Goal: Check status: Check status

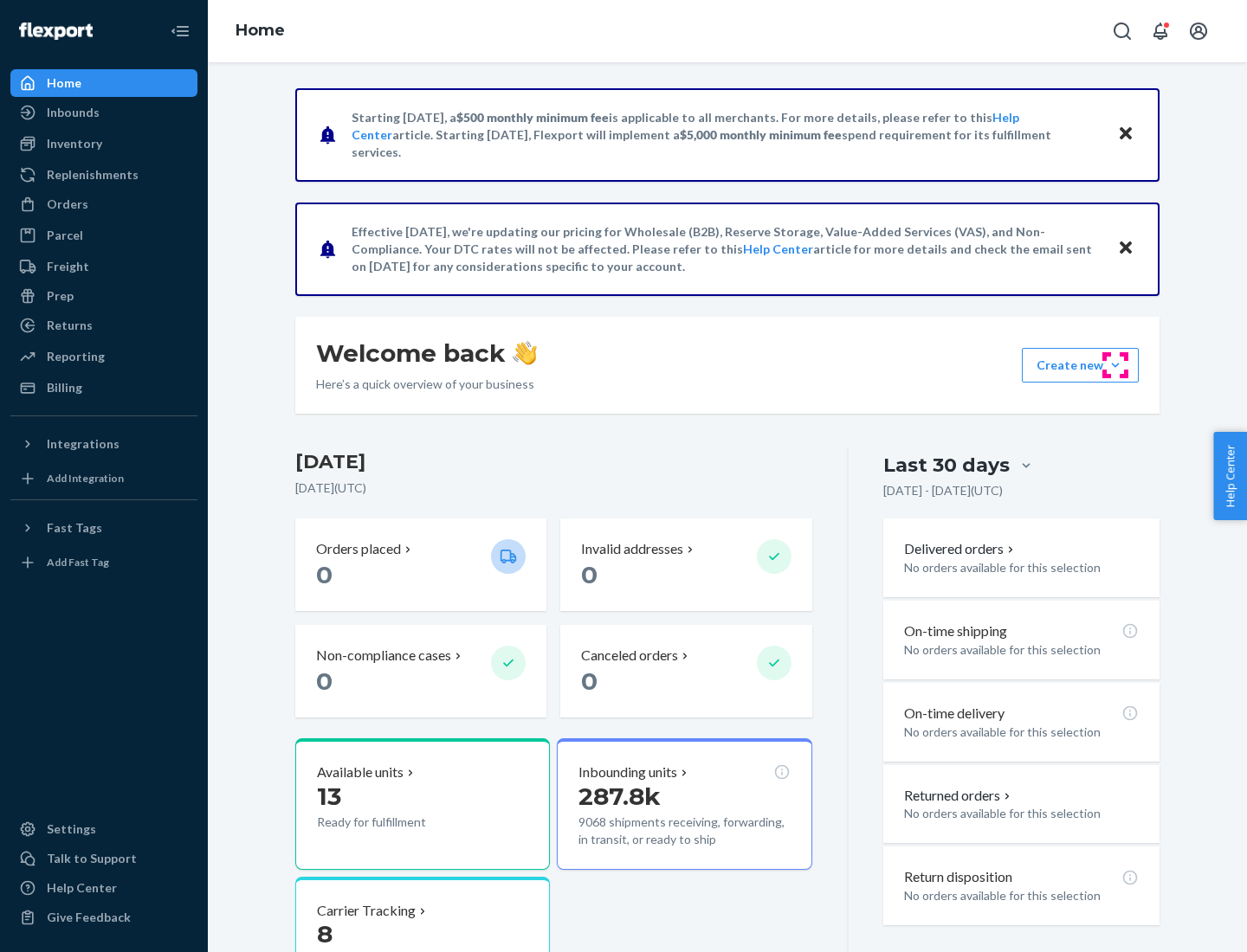
click at [1116, 365] on button "Create new Create new inbound Create new order Create new product" at bounding box center [1081, 365] width 117 height 35
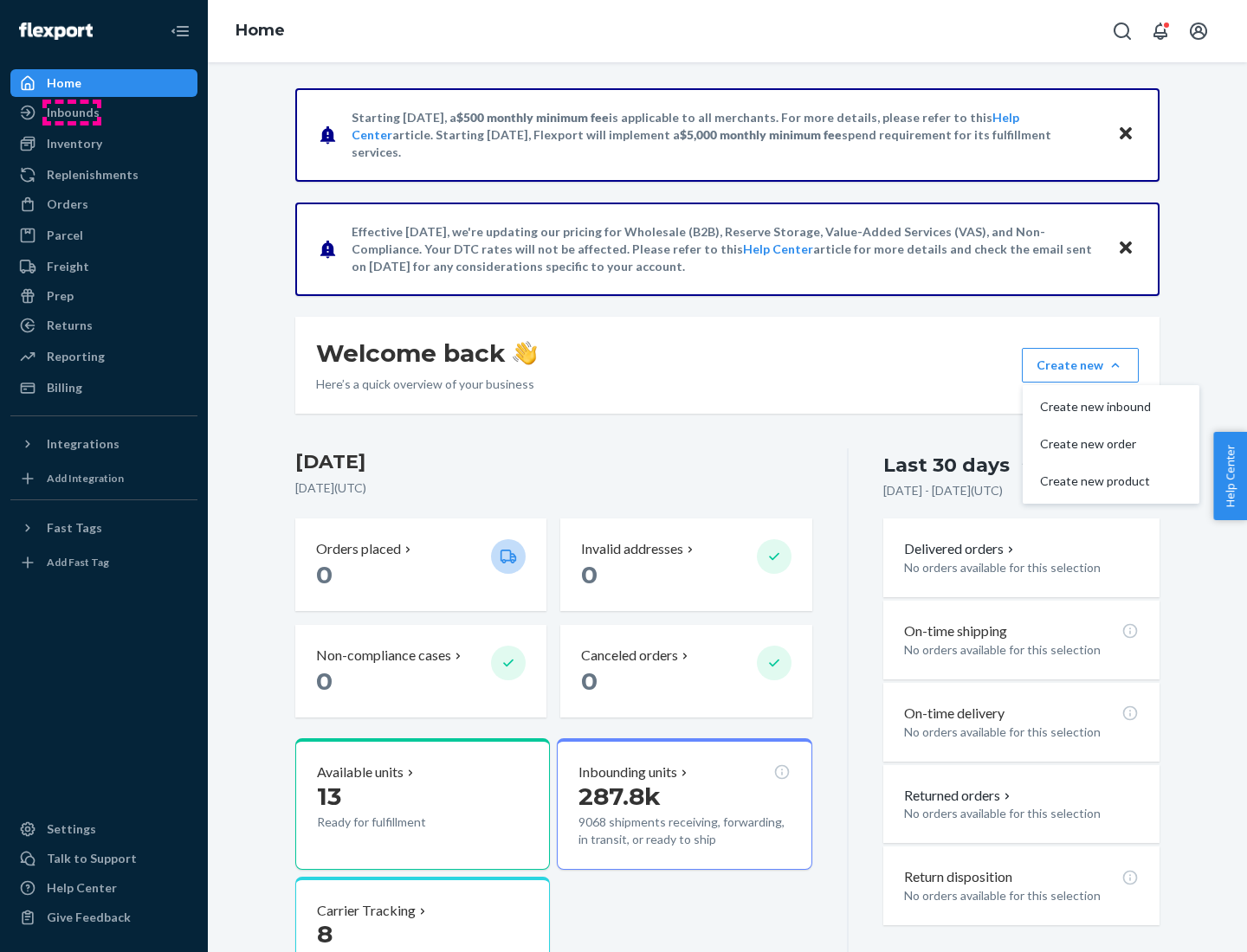
click at [72, 113] on div "Inbounds" at bounding box center [73, 113] width 52 height 17
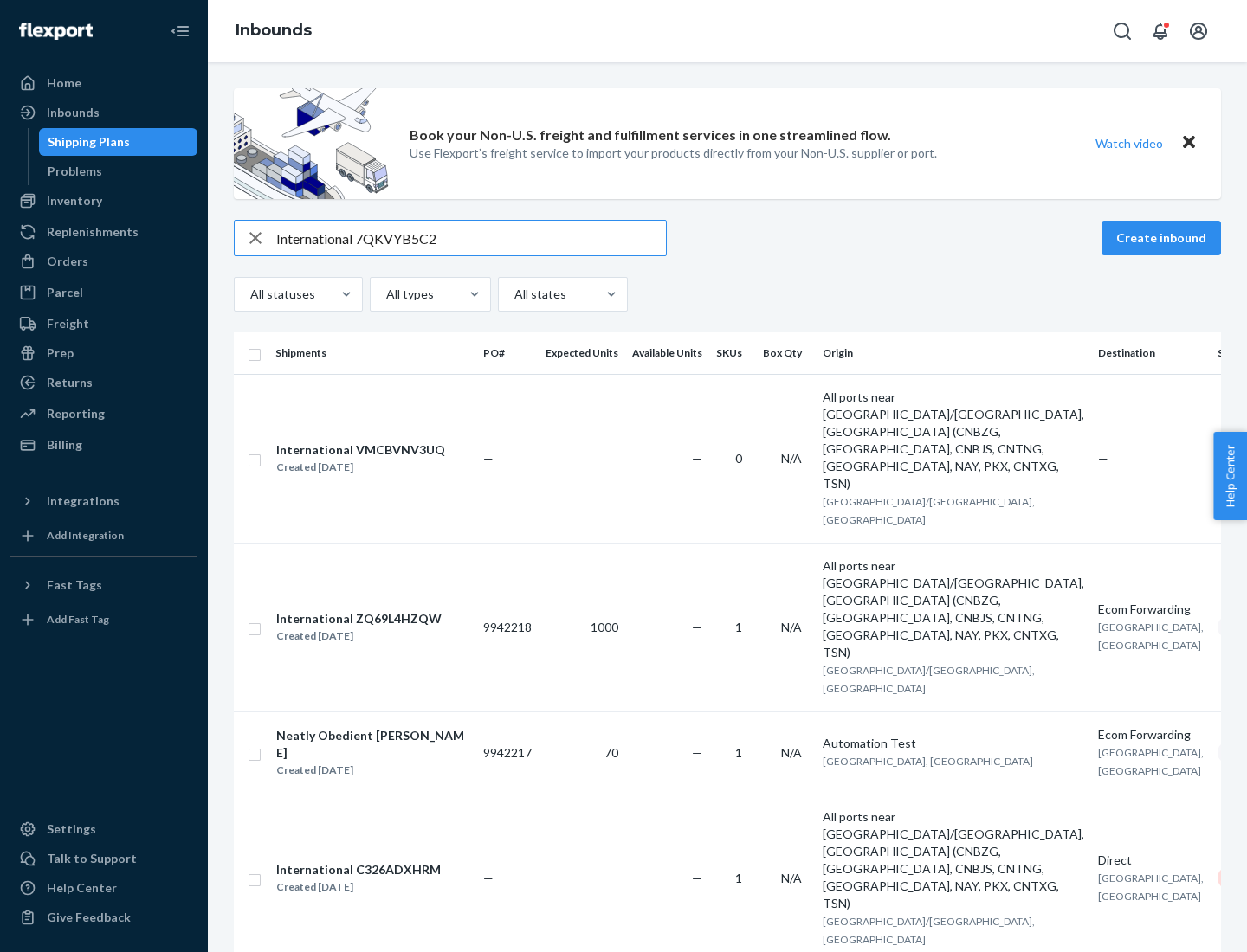
type input "International 7QKVYB5C29"
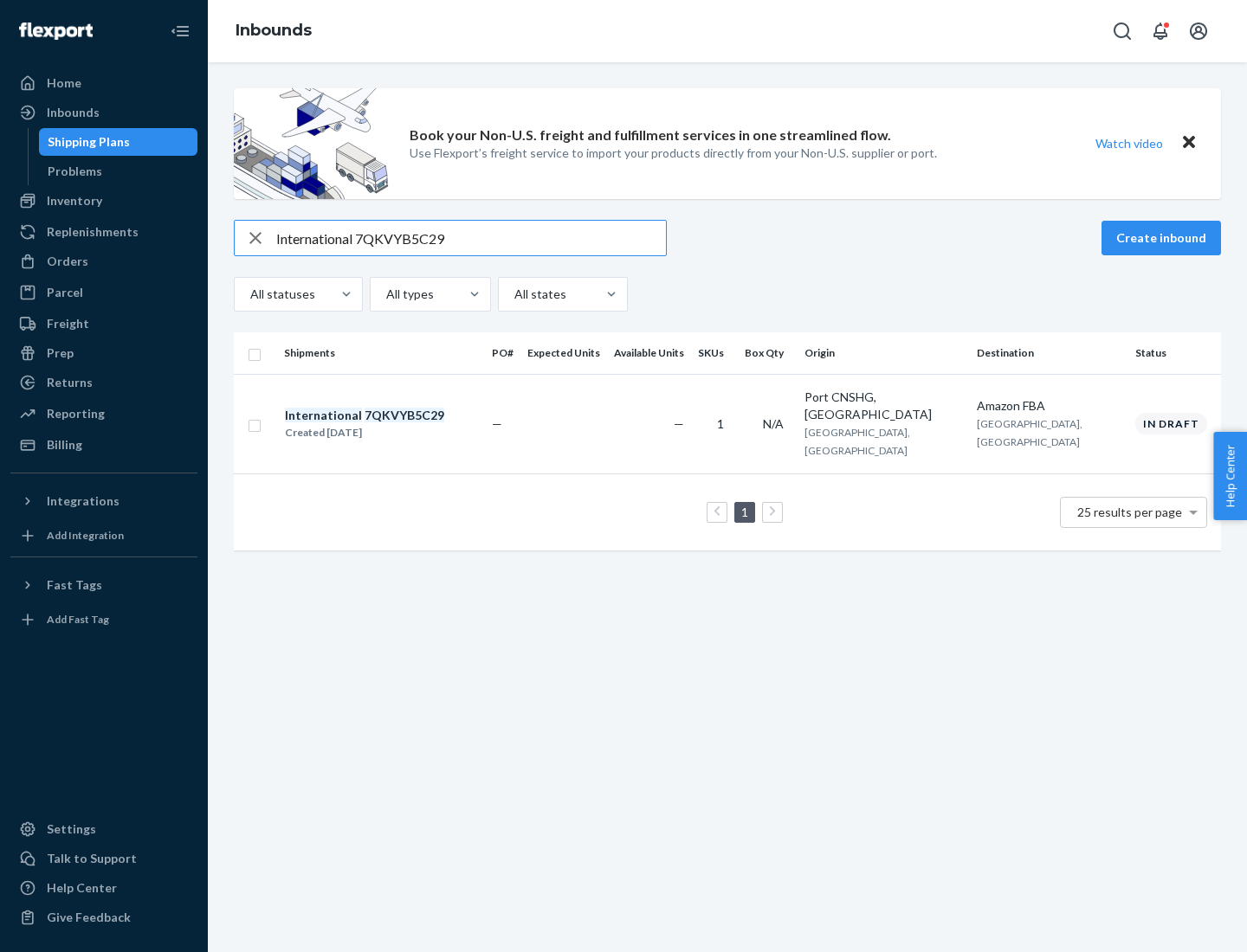
click at [394, 424] on div "Created [DATE]" at bounding box center [365, 433] width 159 height 17
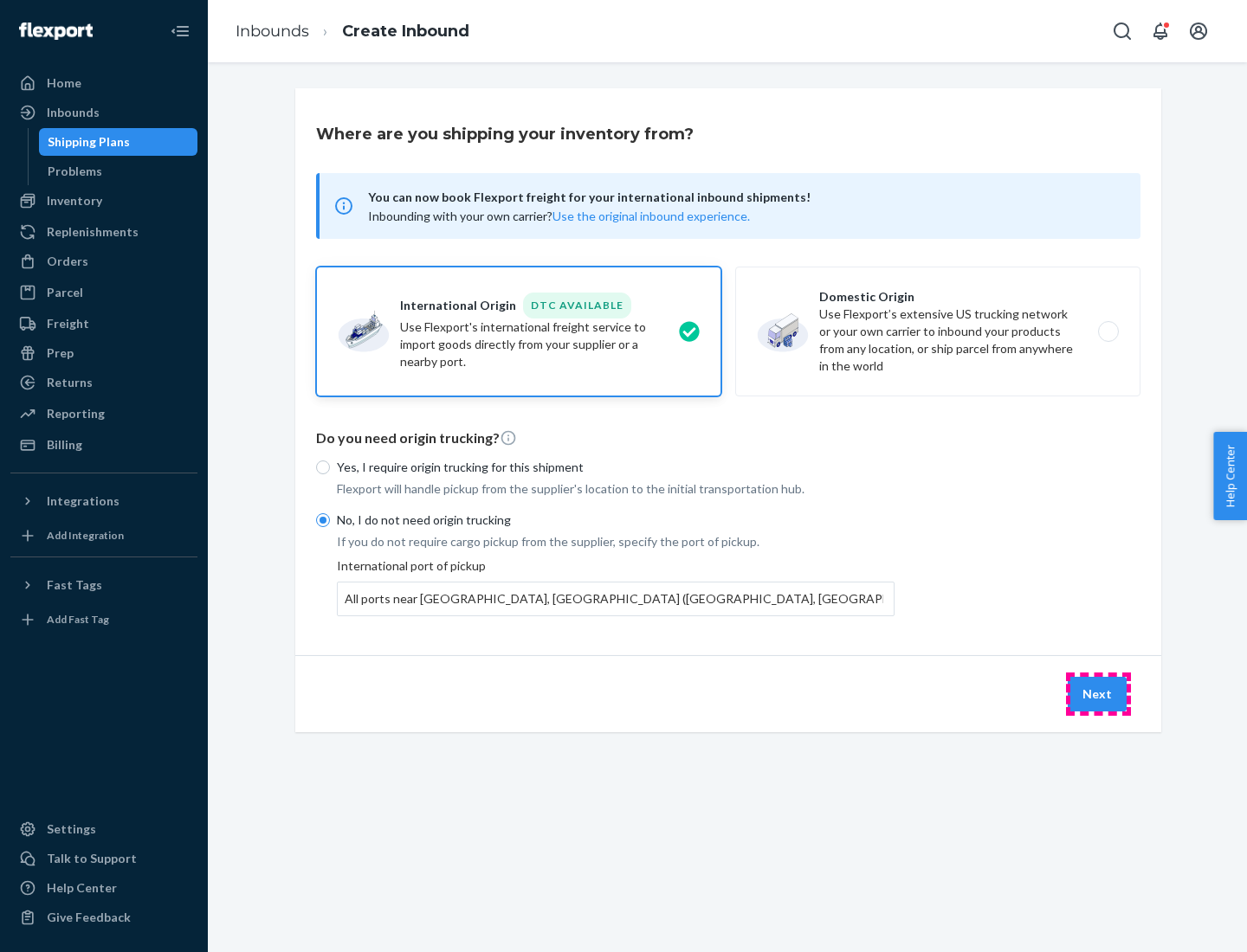
click at [1098, 693] on button "Next" at bounding box center [1097, 695] width 59 height 35
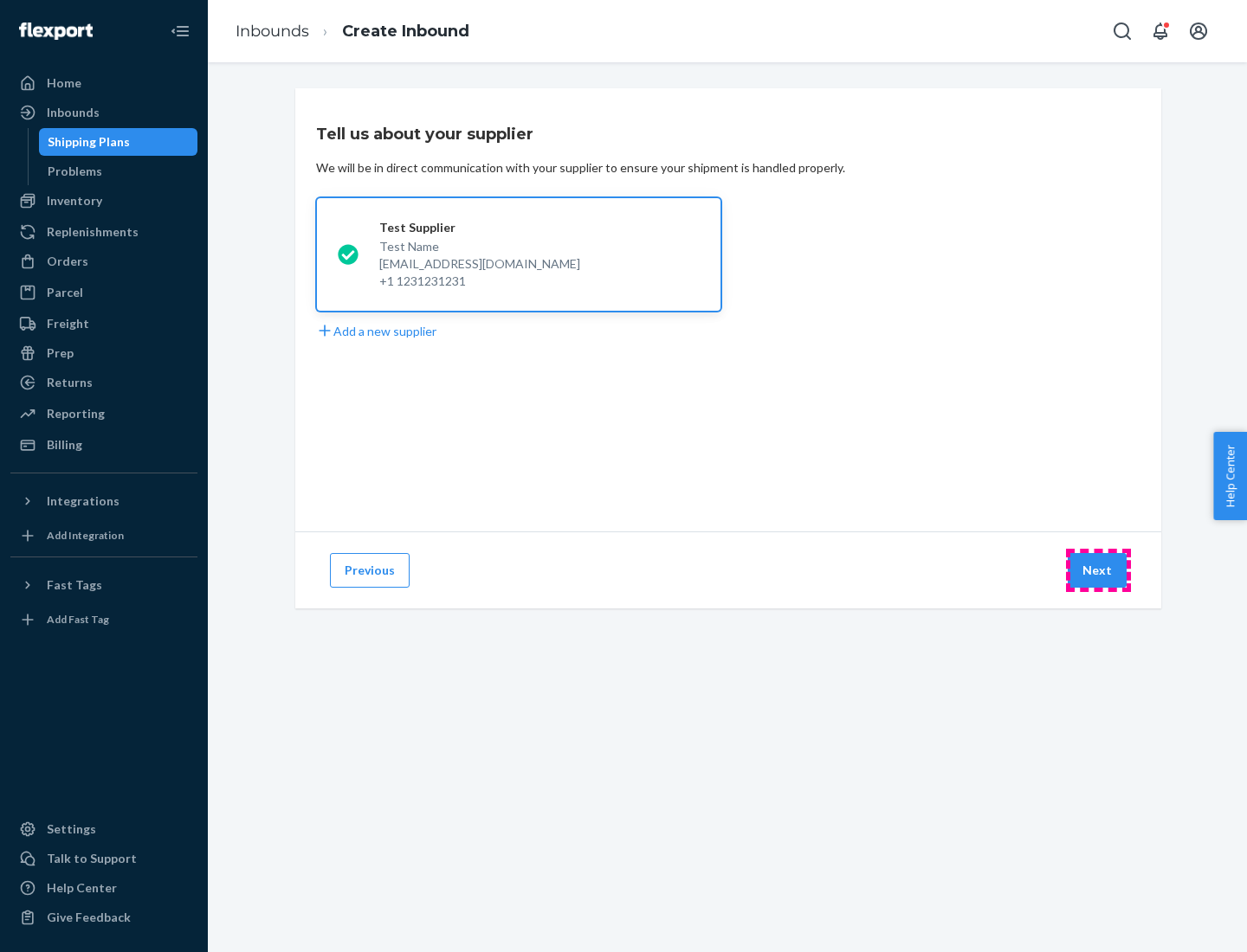
click at [1098, 571] on button "Next" at bounding box center [1097, 571] width 59 height 35
